Goal: Task Accomplishment & Management: Manage account settings

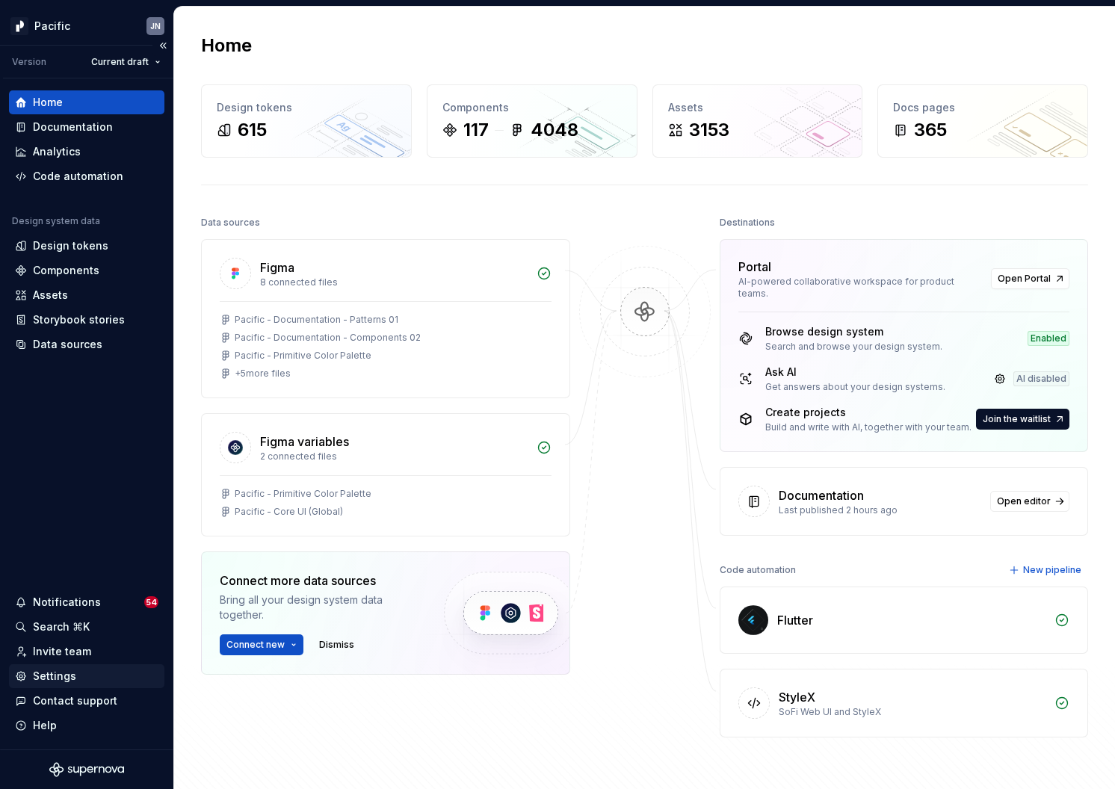
click at [75, 677] on div "Settings" at bounding box center [87, 676] width 144 height 15
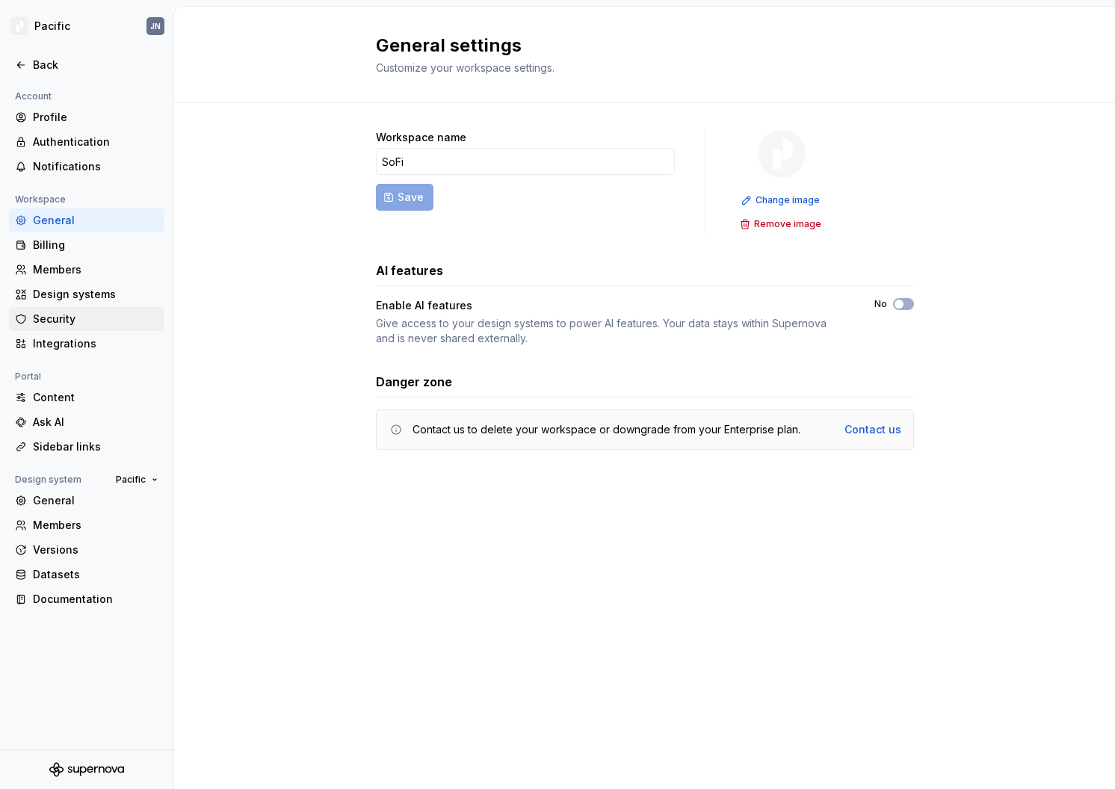
click at [90, 312] on div "Security" at bounding box center [96, 319] width 126 height 15
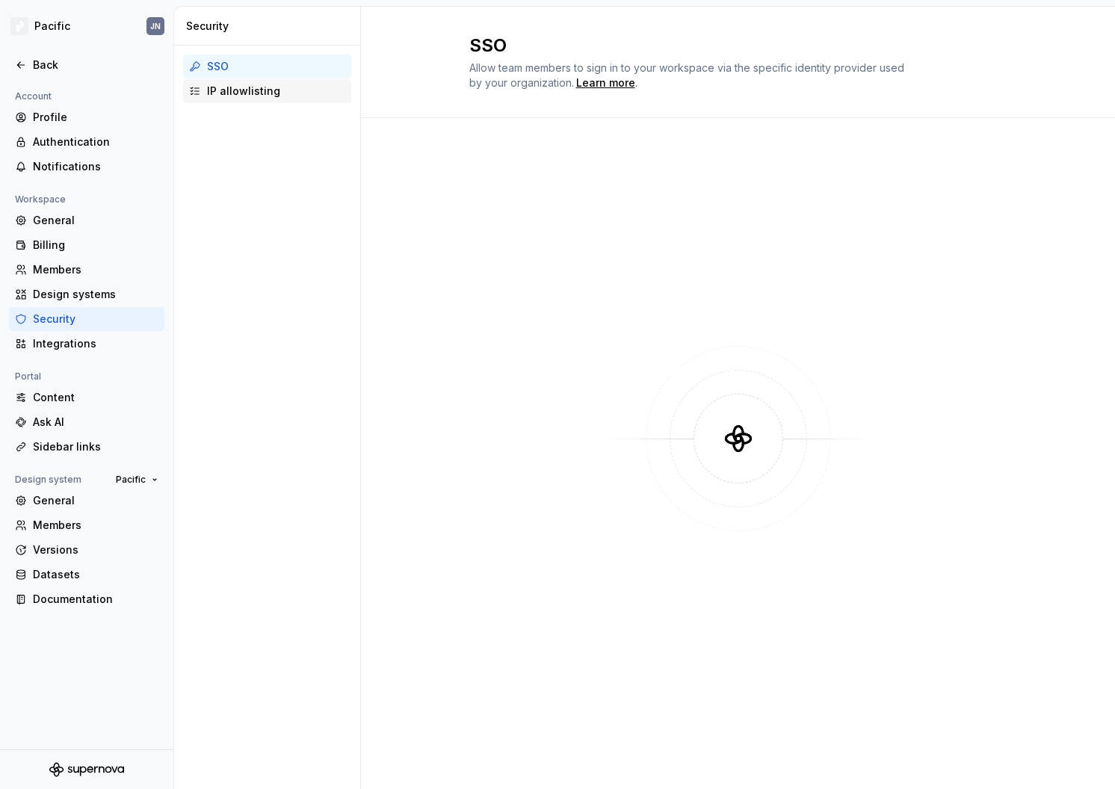
click at [247, 94] on div "IP allowlisting" at bounding box center [276, 91] width 138 height 15
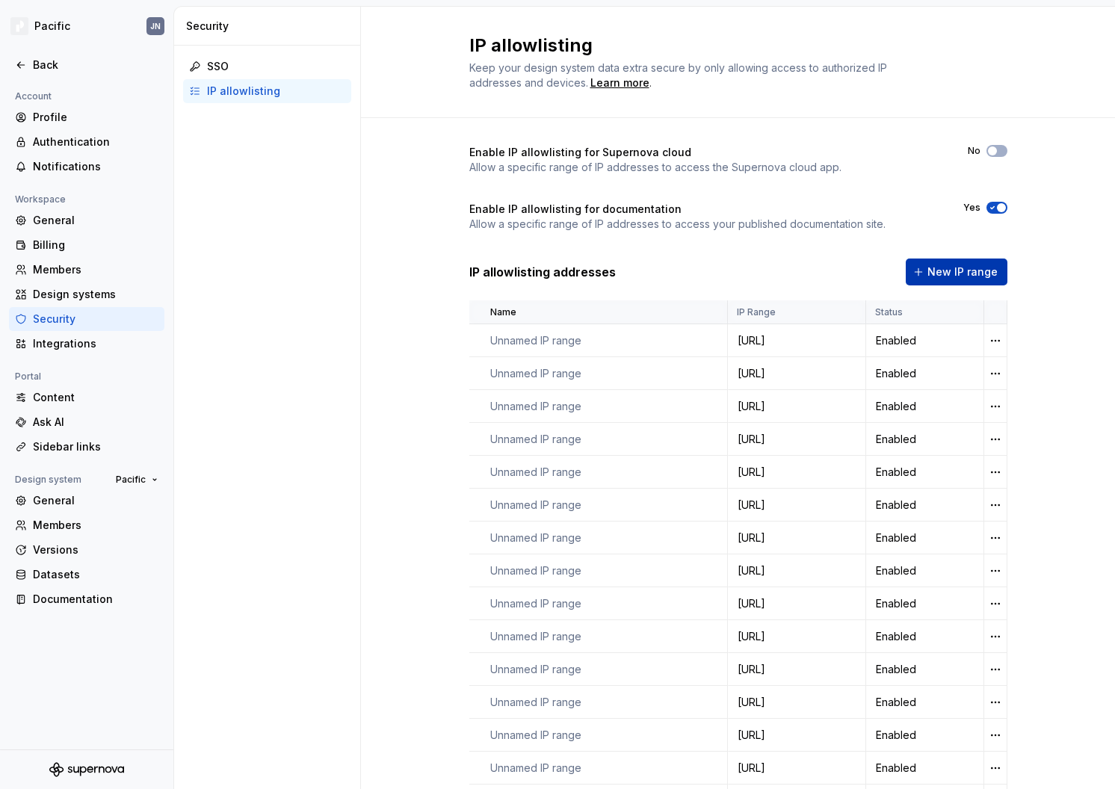
click at [963, 267] on span "New IP range" at bounding box center [963, 272] width 70 height 15
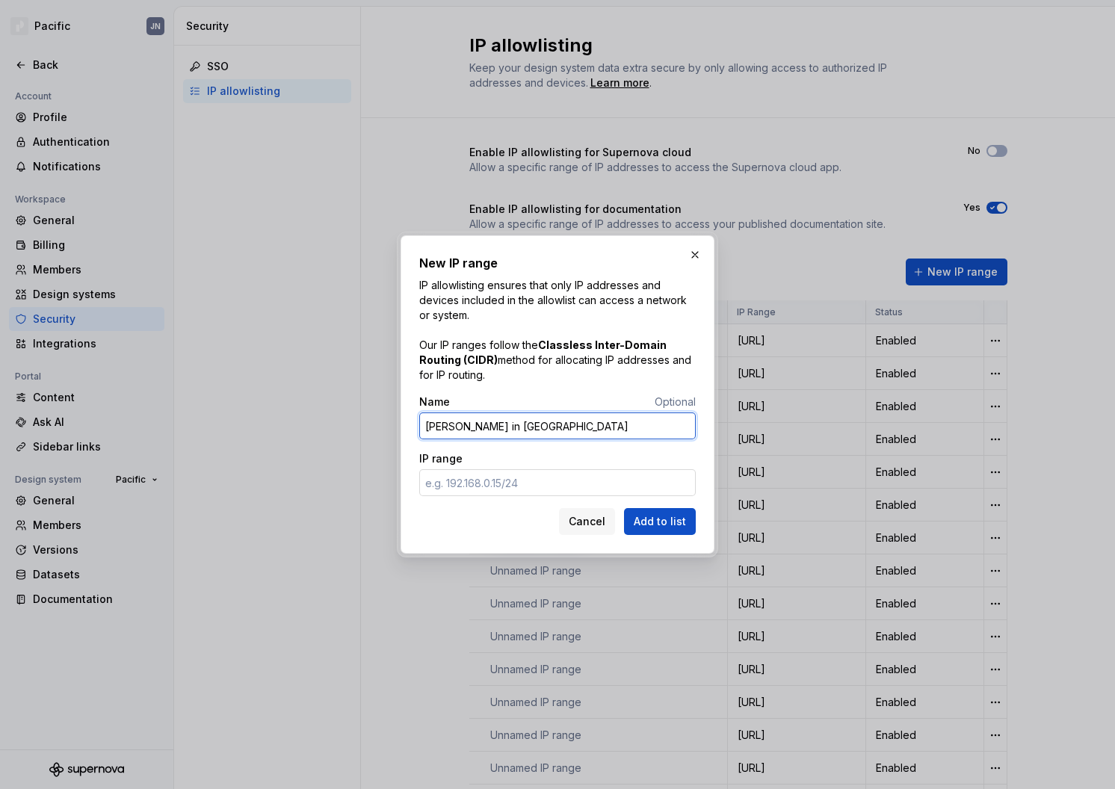
type input "[PERSON_NAME] in [GEOGRAPHIC_DATA]"
click at [470, 484] on input "IP range" at bounding box center [557, 482] width 277 height 27
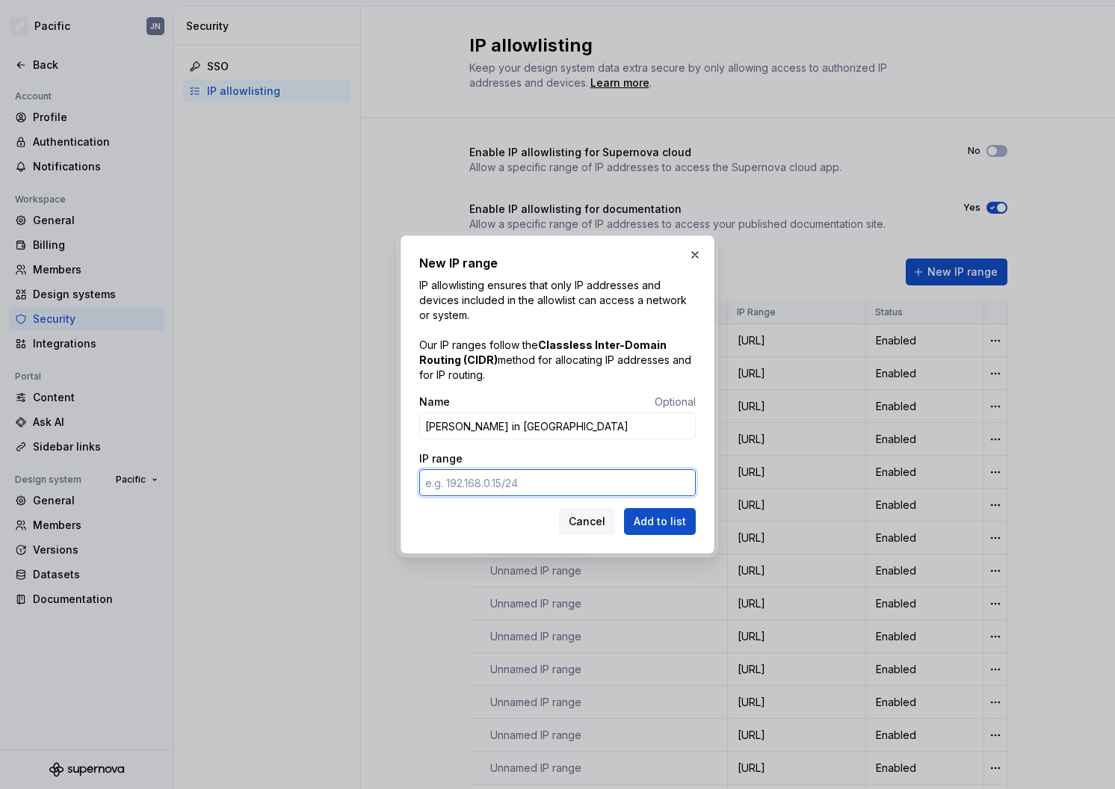
paste input "[TECHNICAL_ID]"
type input "[TECHNICAL_ID]"
click at [648, 522] on span "Add to list" at bounding box center [660, 521] width 52 height 15
click at [695, 258] on button "button" at bounding box center [695, 254] width 21 height 21
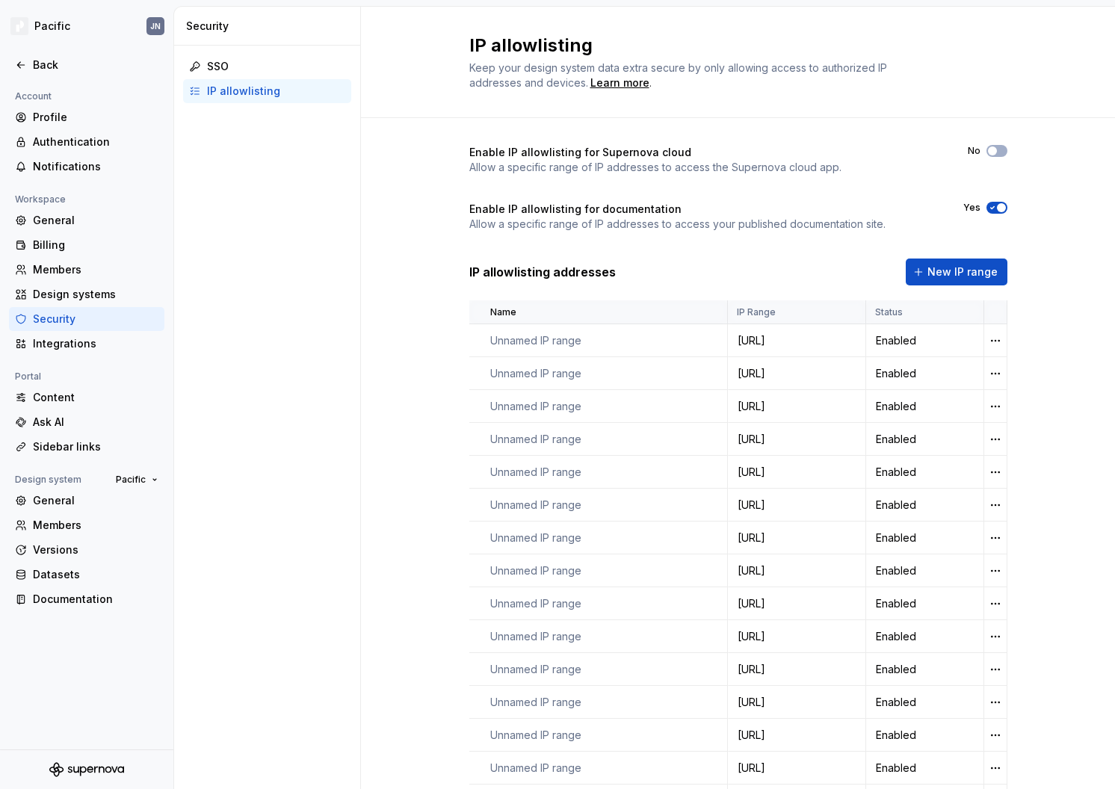
click at [696, 266] on div "IP allowlisting addresses New IP range" at bounding box center [738, 272] width 538 height 27
click at [991, 345] on html "Pacific JN Back Account Profile Authentication Notifications Workspace General …" at bounding box center [557, 394] width 1115 height 789
click at [1051, 294] on html "Pacific JN Back Account Profile Authentication Notifications Workspace General …" at bounding box center [557, 394] width 1115 height 789
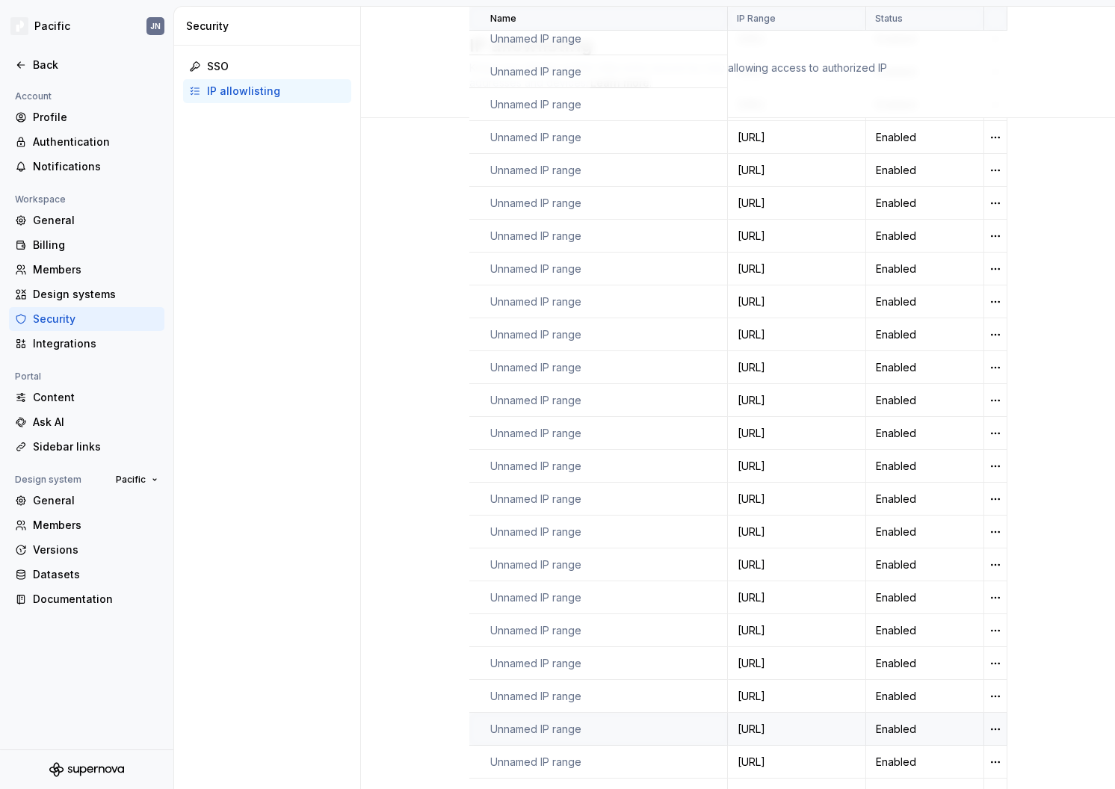
scroll to position [896, 0]
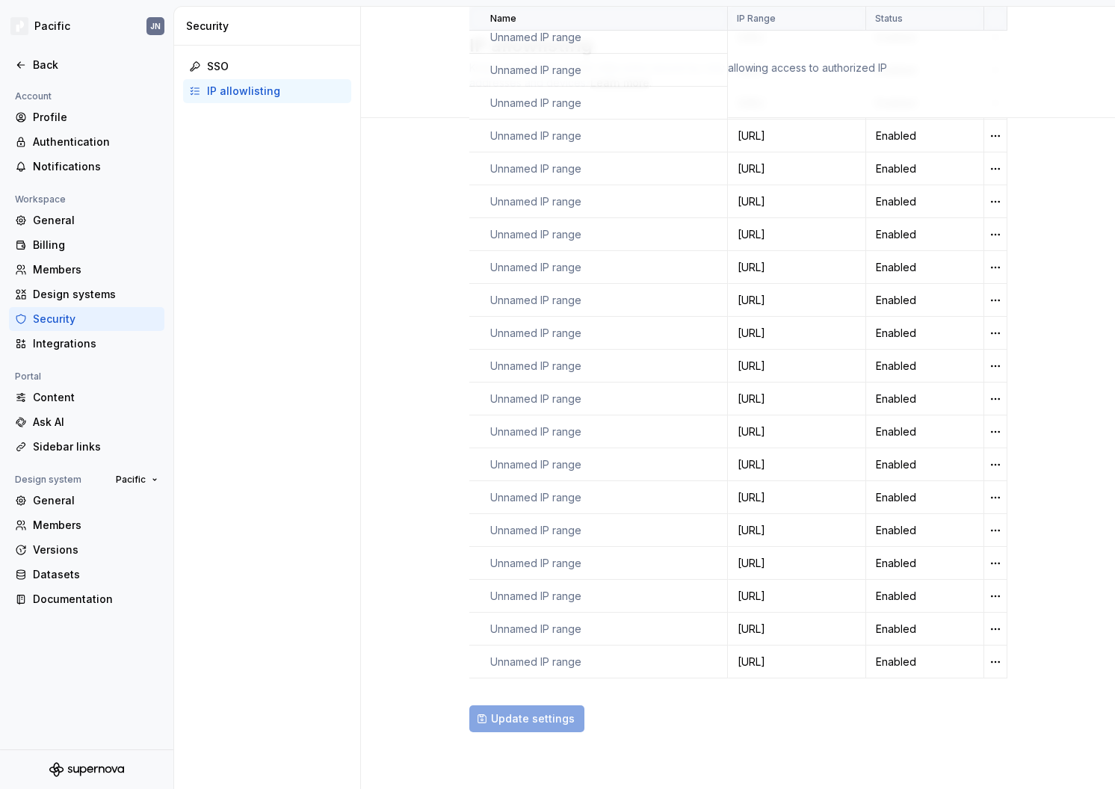
click at [520, 716] on div "Update settings" at bounding box center [738, 719] width 538 height 27
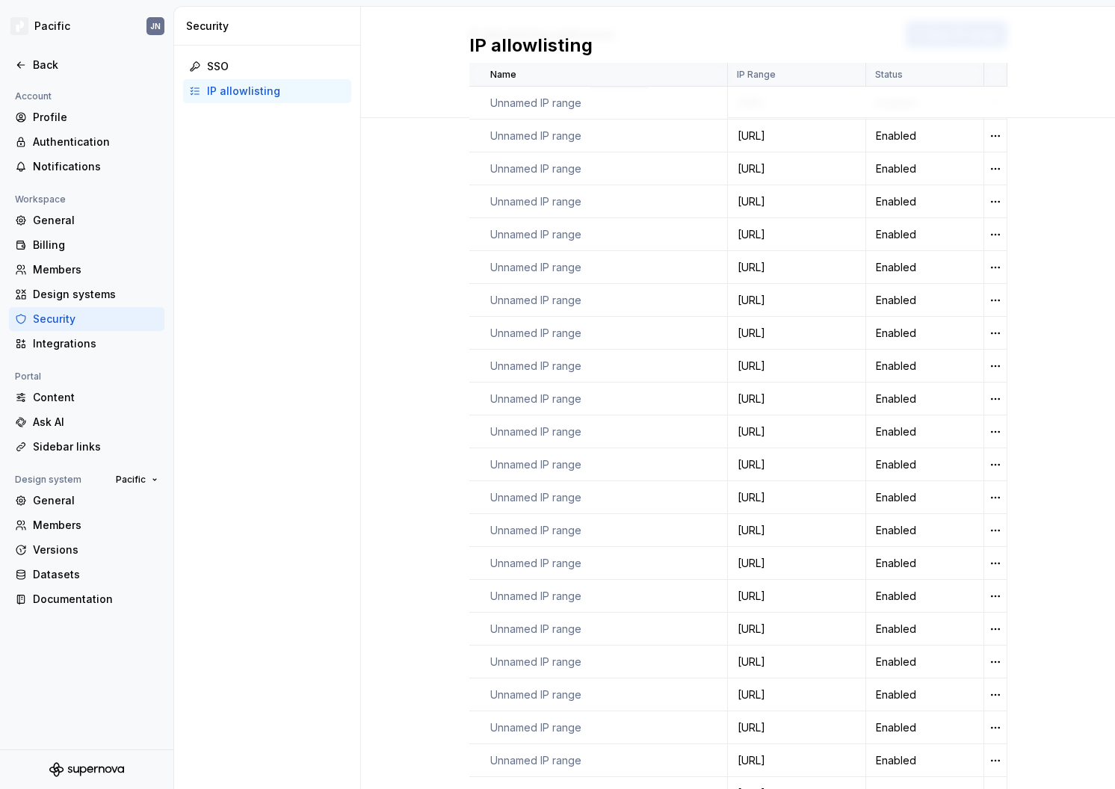
scroll to position [0, 0]
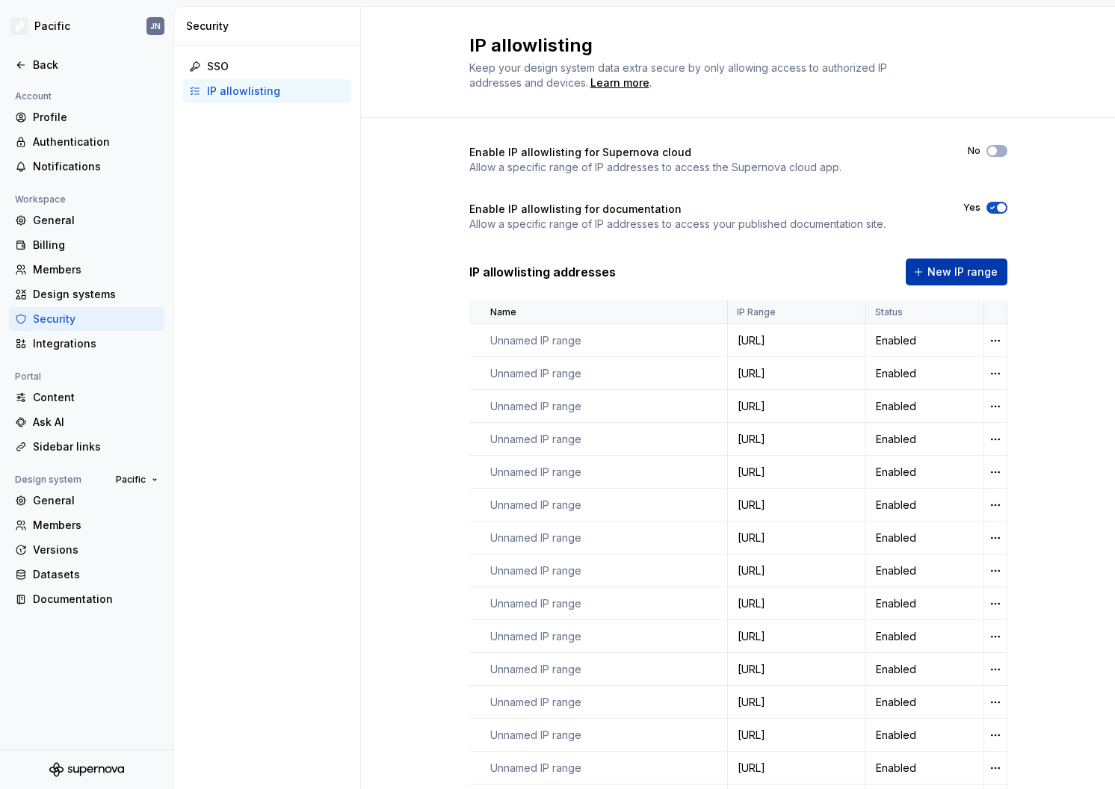
click at [936, 269] on span "New IP range" at bounding box center [963, 272] width 70 height 15
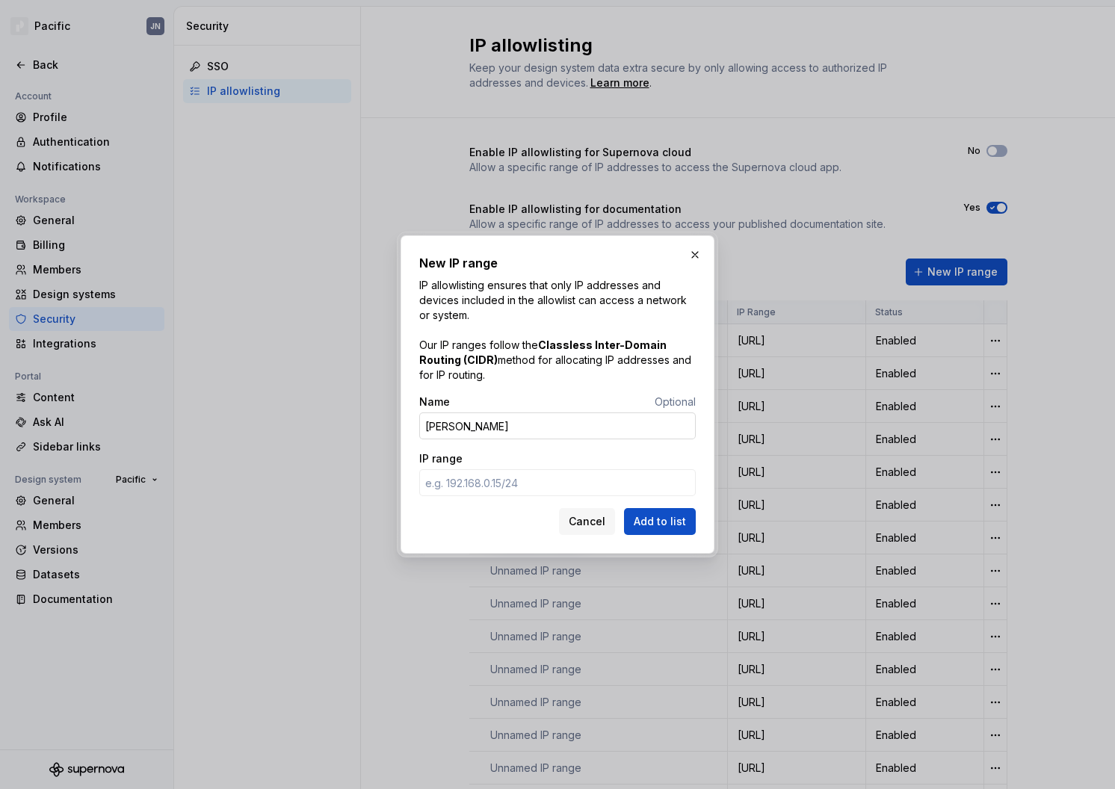
type input "[PERSON_NAME]"
paste input "[TECHNICAL_ID]"
type input "[TECHNICAL_ID]"
click at [677, 522] on span "Add to list" at bounding box center [660, 521] width 52 height 15
click at [653, 520] on span "Add to list" at bounding box center [660, 521] width 52 height 15
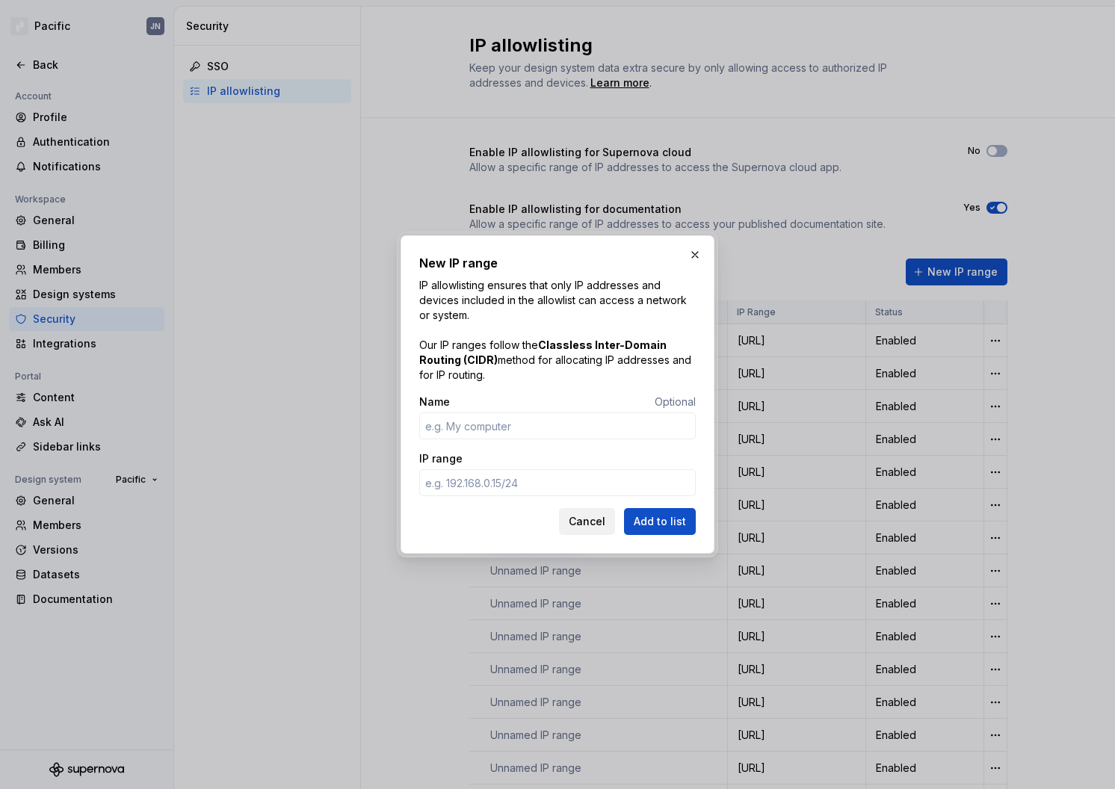
click at [593, 517] on span "Cancel" at bounding box center [587, 521] width 37 height 15
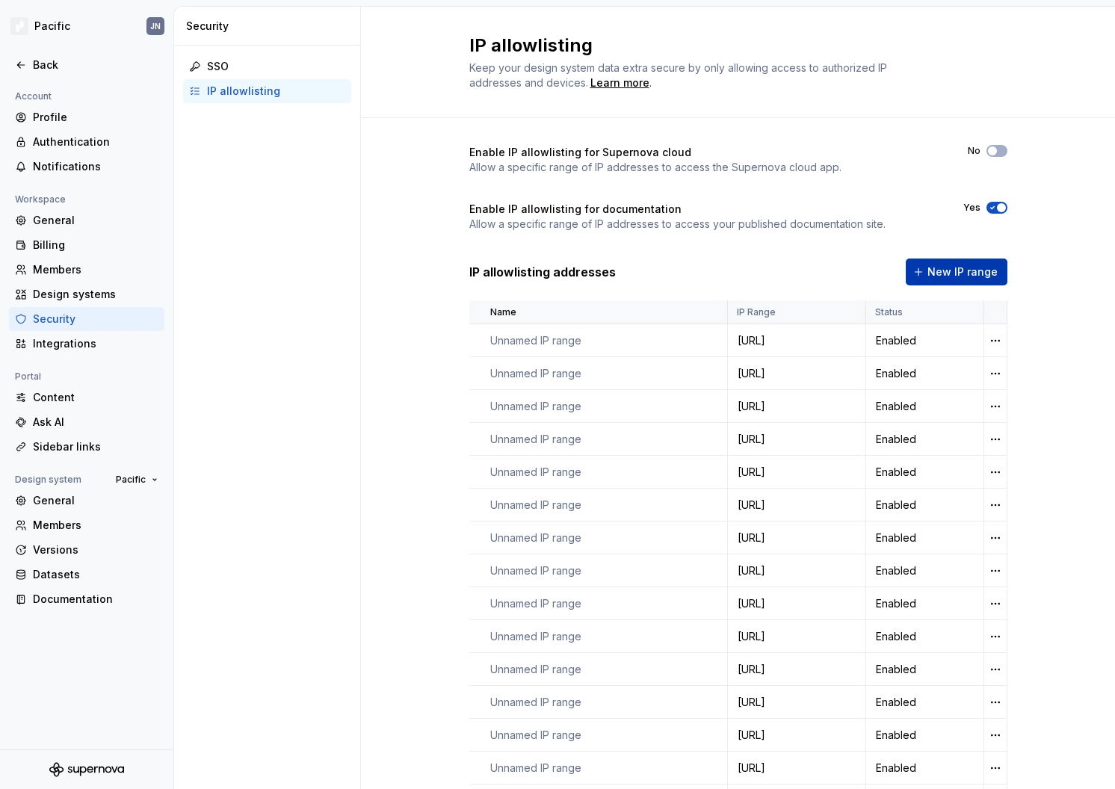
click at [932, 267] on span "New IP range" at bounding box center [963, 272] width 70 height 15
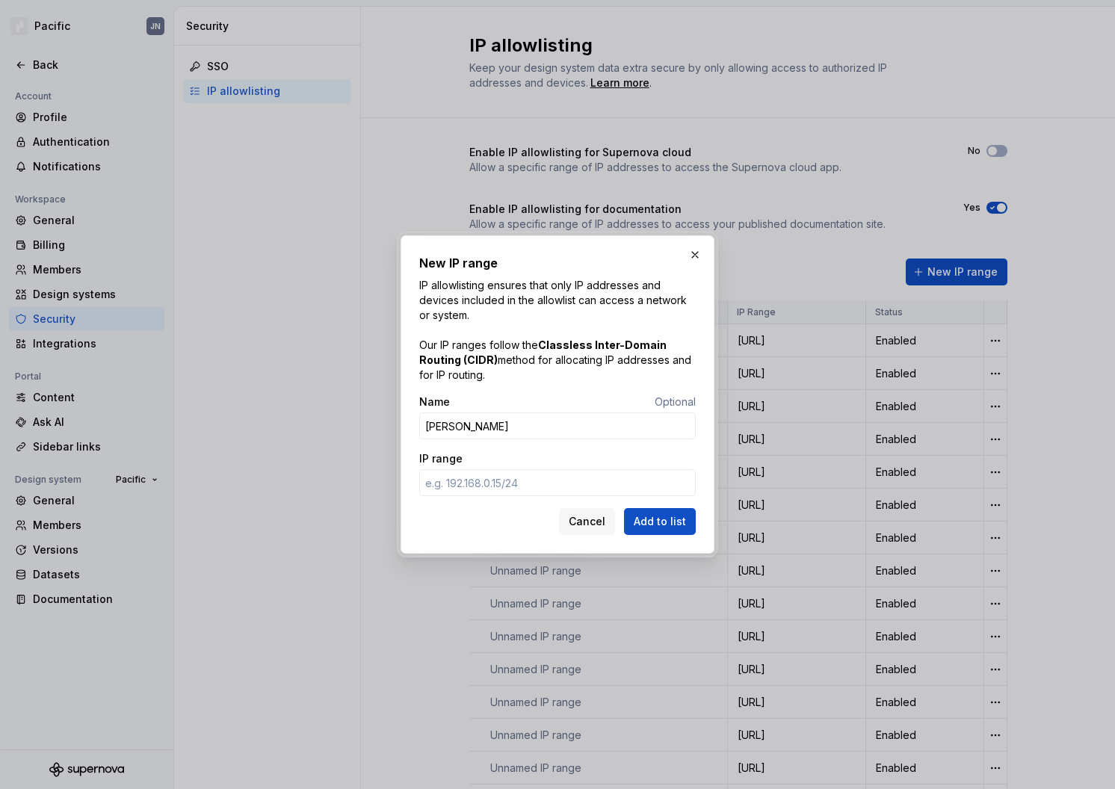
type input "[PERSON_NAME]"
paste input "[TECHNICAL_ID]"
type input "[TECHNICAL_ID]"
click at [656, 520] on span "Add to list" at bounding box center [660, 521] width 52 height 15
drag, startPoint x: 660, startPoint y: 525, endPoint x: 609, endPoint y: 451, distance: 89.8
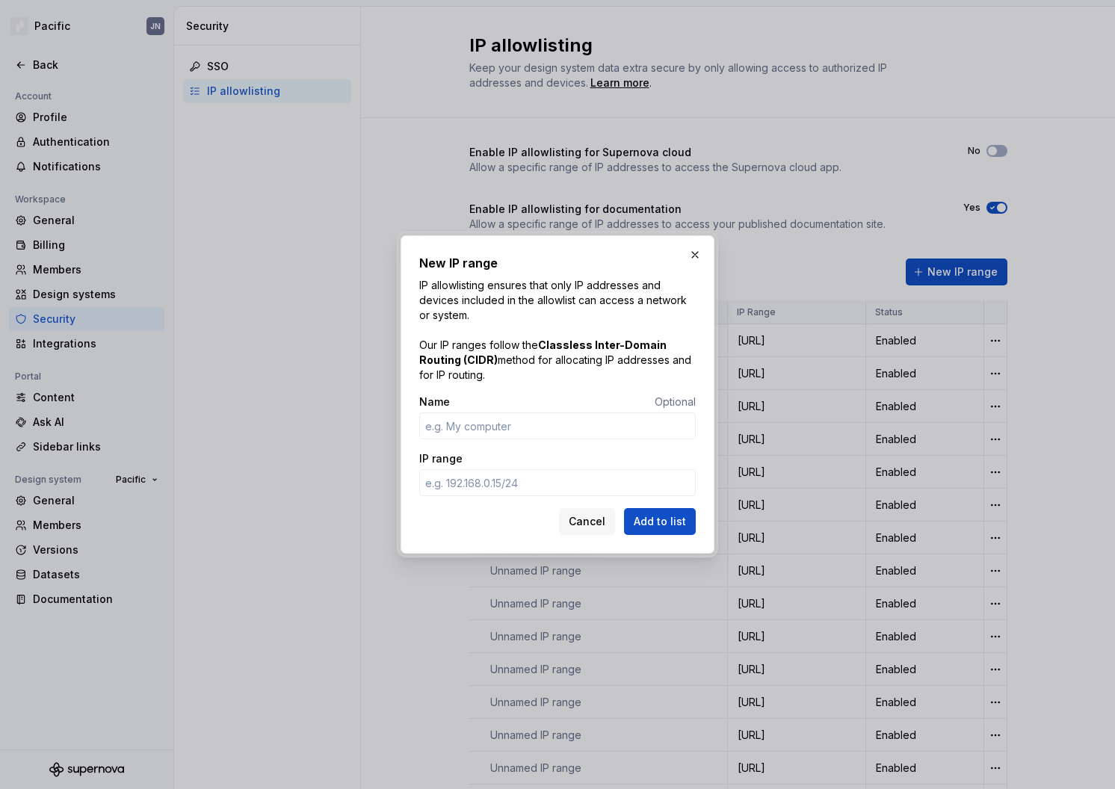
click at [624, 458] on form "Name Optional IP range Cancel Add to list" at bounding box center [557, 465] width 277 height 141
click at [585, 429] on input "Name" at bounding box center [557, 426] width 277 height 27
type input "[PERSON_NAME]"
paste input "[TECHNICAL_ID]"
type input "[TECHNICAL_ID]"
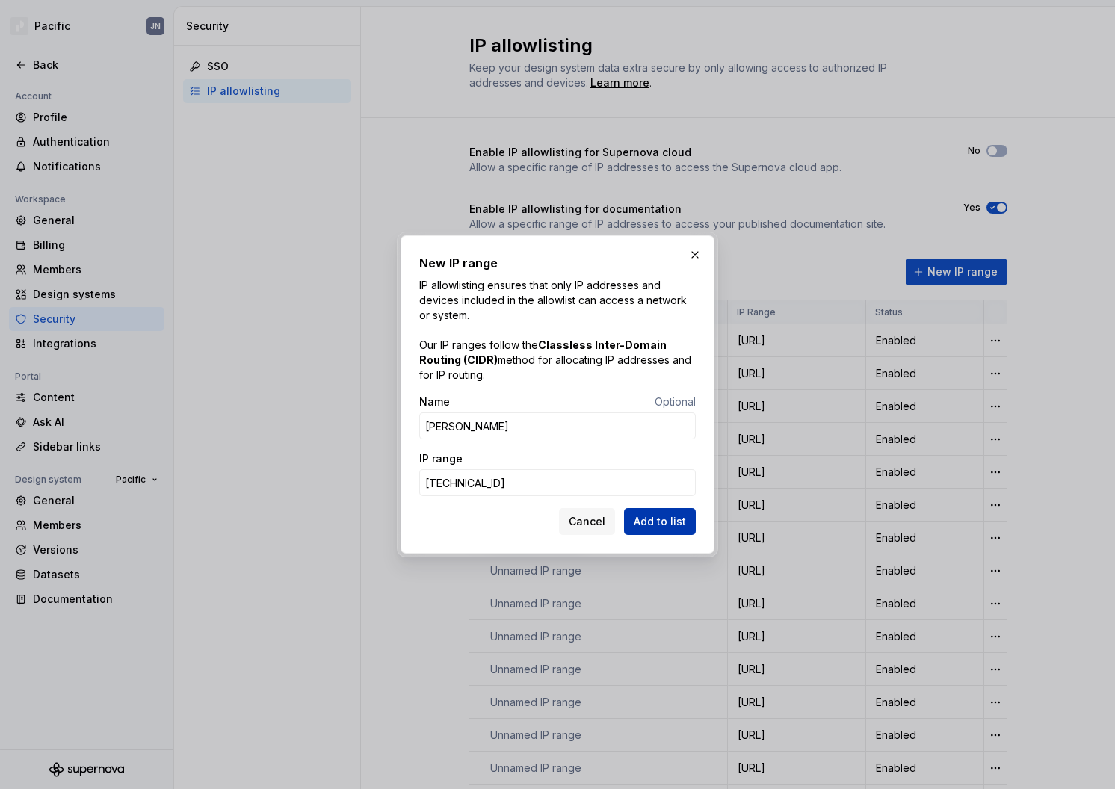
click at [659, 518] on span "Add to list" at bounding box center [660, 521] width 52 height 15
click at [531, 293] on p "IP allowlisting ensures that only IP addresses and devices included in the allo…" at bounding box center [557, 330] width 277 height 105
click at [691, 253] on button "button" at bounding box center [695, 254] width 21 height 21
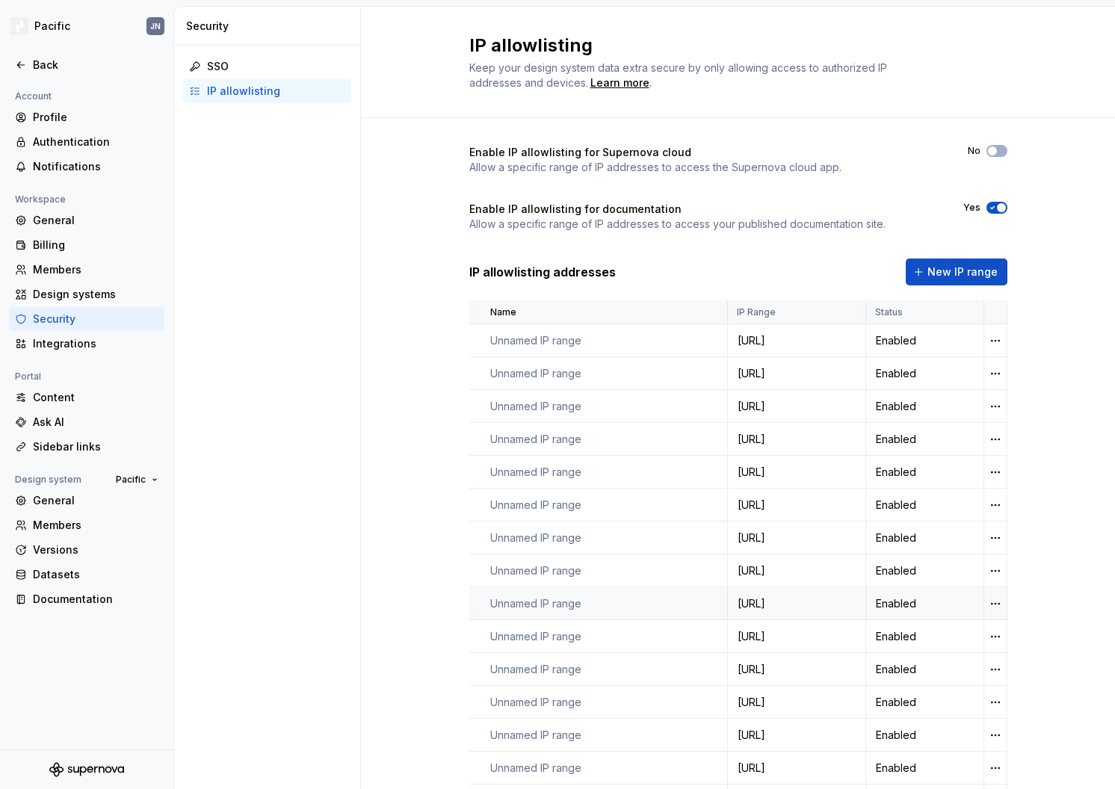
scroll to position [122, 0]
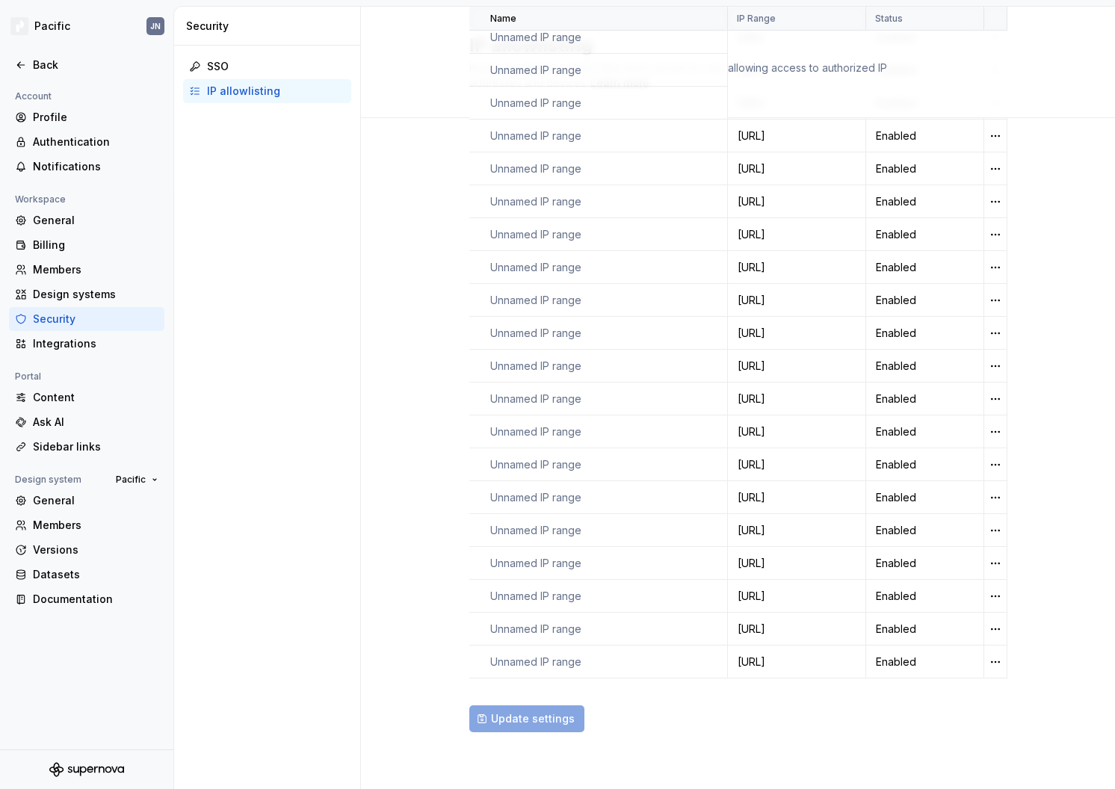
click at [549, 726] on div "Update settings" at bounding box center [738, 719] width 538 height 27
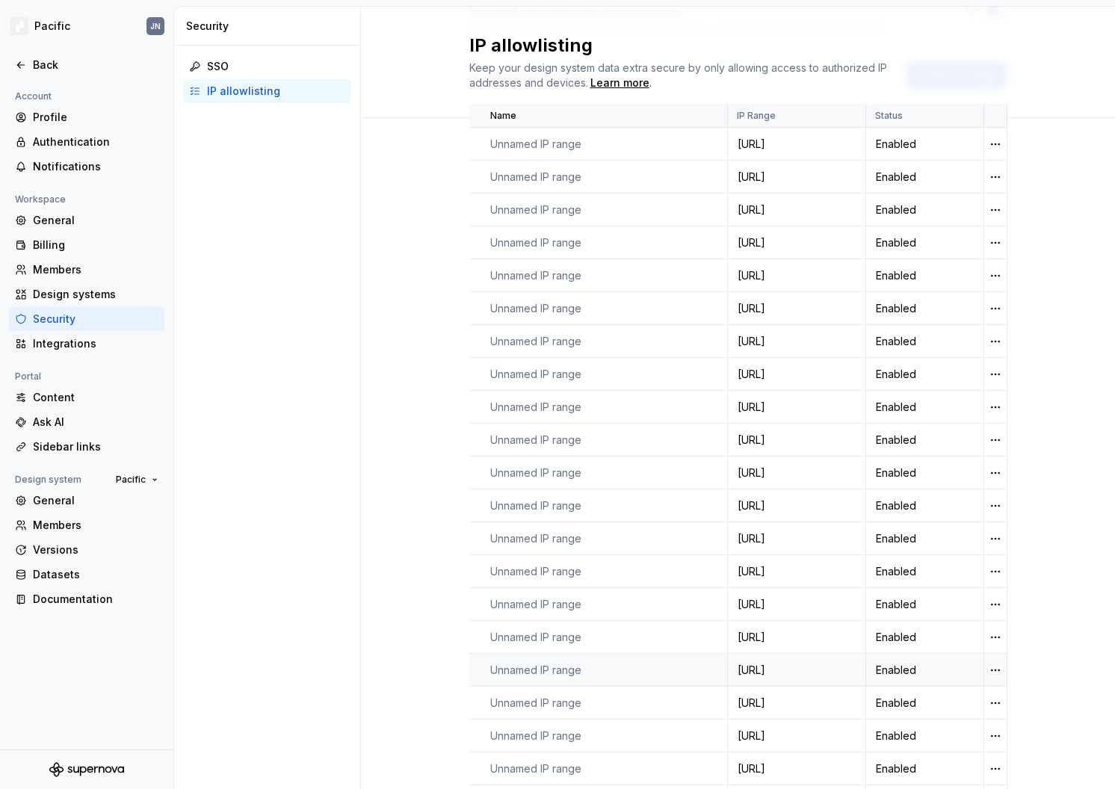
scroll to position [0, 0]
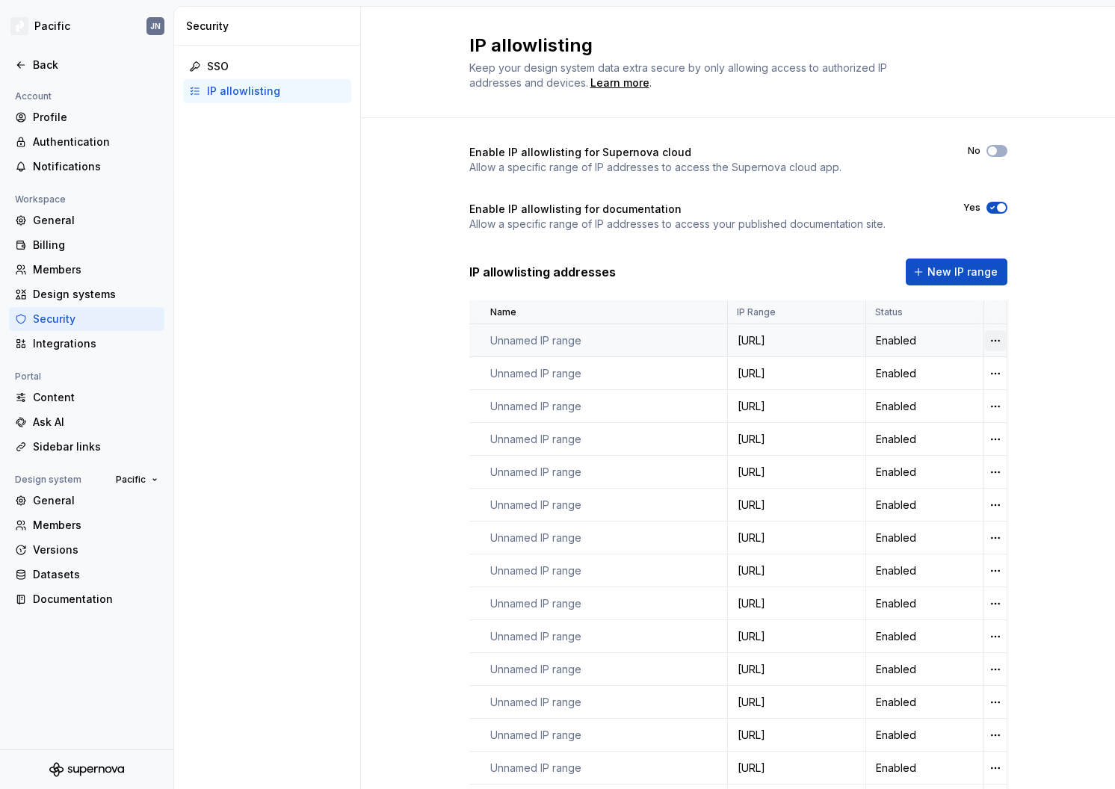
click at [991, 336] on html "Pacific JN Back Account Profile Authentication Notifications Workspace General …" at bounding box center [557, 394] width 1115 height 789
click at [1065, 278] on html "Pacific JN Back Account Profile Authentication Notifications Workspace General …" at bounding box center [557, 394] width 1115 height 789
click at [955, 277] on span "New IP range" at bounding box center [963, 272] width 70 height 15
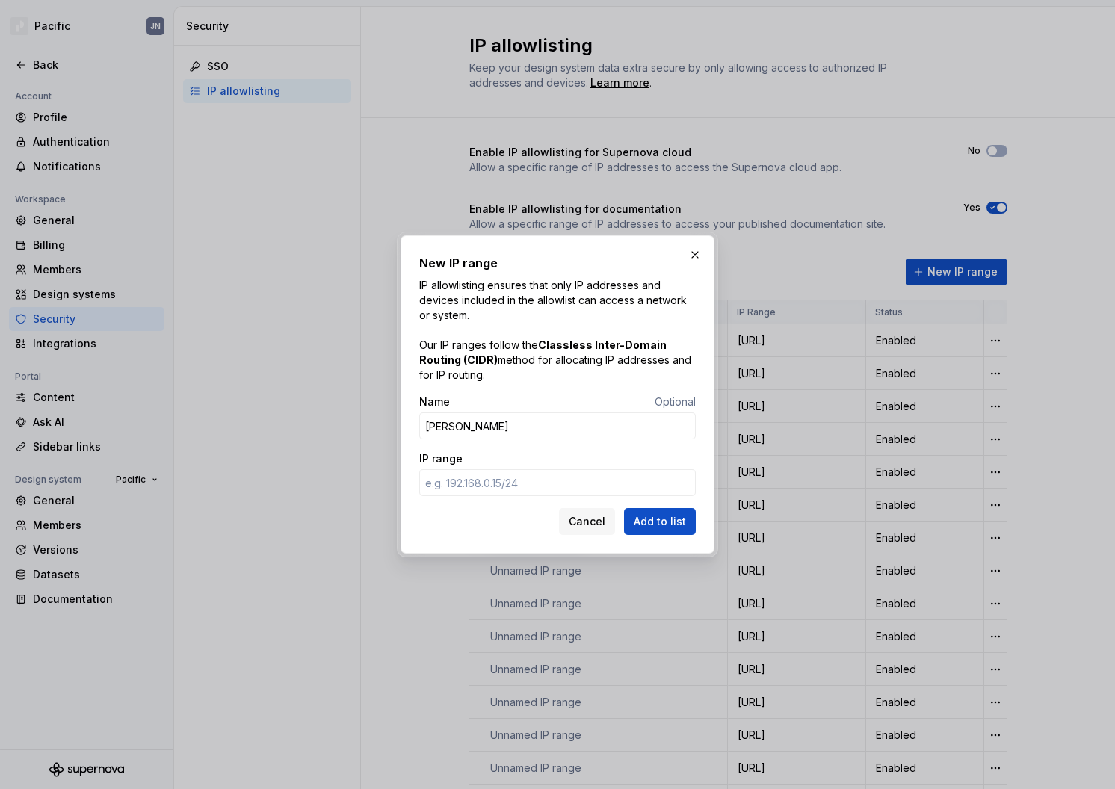
type input "[PERSON_NAME]"
paste input "[TECHNICAL_ID]"
type input "[TECHNICAL_ID]"
click at [650, 520] on span "Add to list" at bounding box center [660, 521] width 52 height 15
click at [689, 249] on button "button" at bounding box center [695, 254] width 21 height 21
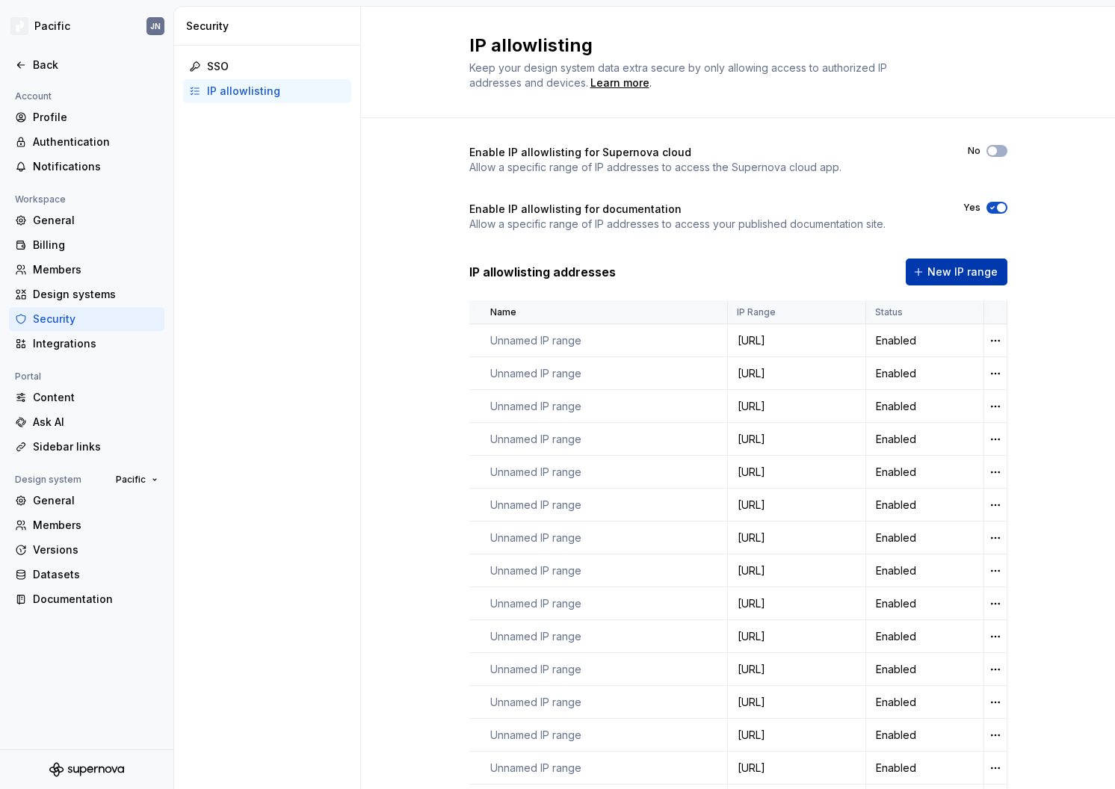
click at [949, 271] on span "New IP range" at bounding box center [963, 272] width 70 height 15
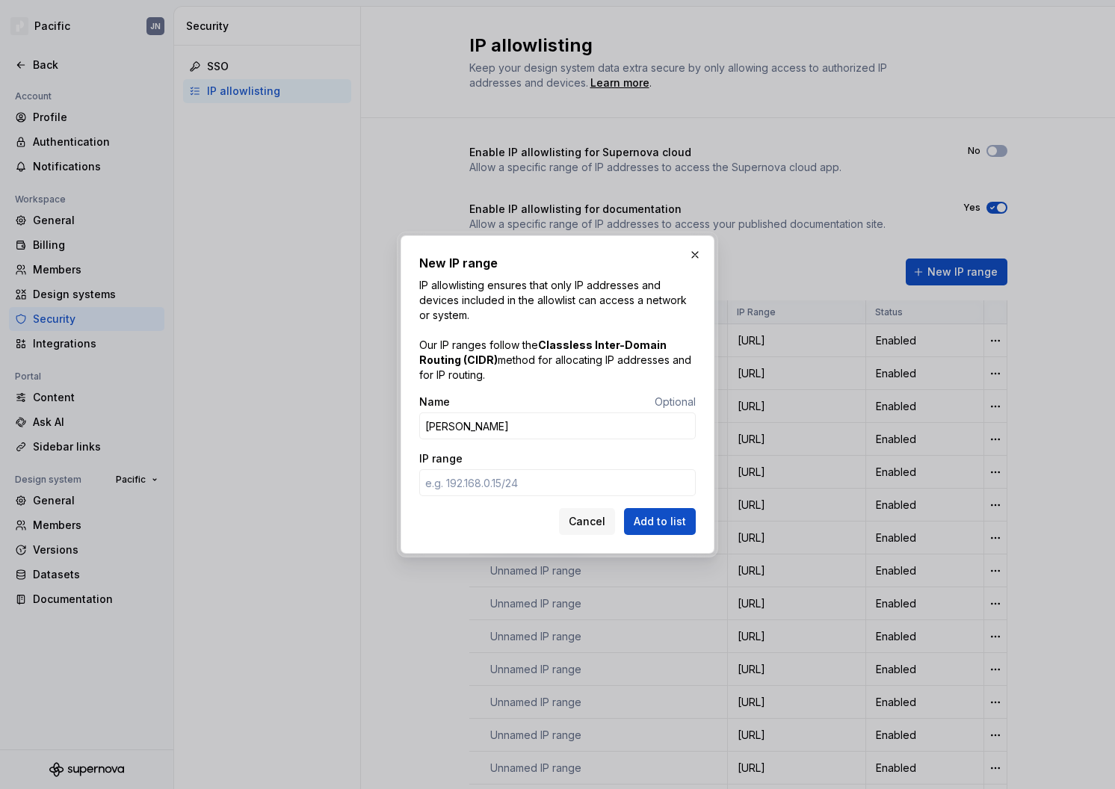
type input "[PERSON_NAME]"
paste input "[TECHNICAL_ID]"
type input "[TECHNICAL_ID]"
click at [645, 528] on span "Add to list" at bounding box center [660, 521] width 52 height 15
